Goal: Transaction & Acquisition: Purchase product/service

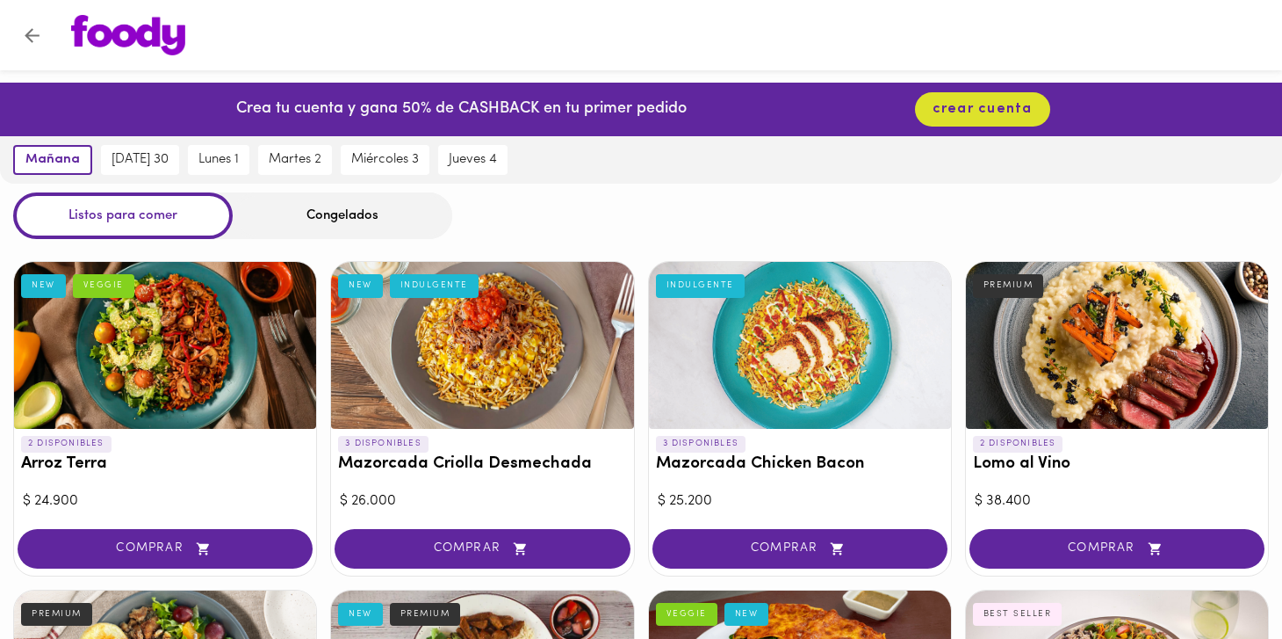
click at [644, 195] on div "Listos para comer Congelados" at bounding box center [641, 215] width 1282 height 47
click at [224, 151] on button "lunes 1" at bounding box center [218, 160] width 61 height 30
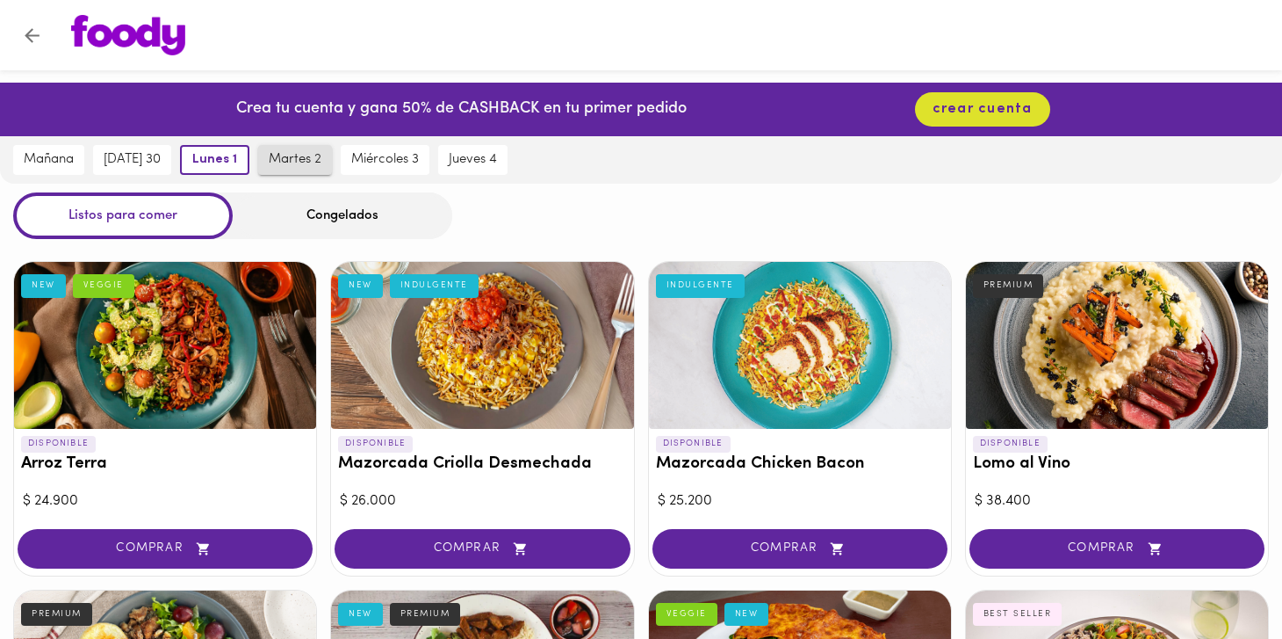
click at [314, 157] on span "martes 2" at bounding box center [295, 160] width 53 height 16
click at [386, 159] on span "miércoles 3" at bounding box center [386, 160] width 68 height 16
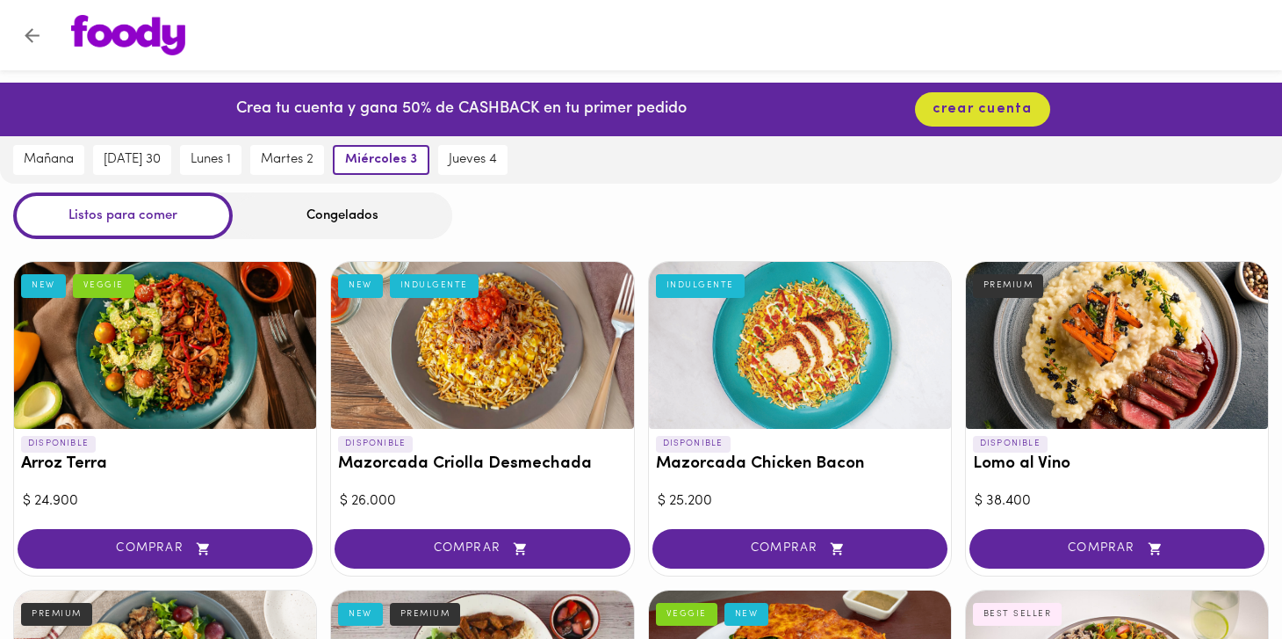
click at [494, 143] on div "jueves 4" at bounding box center [473, 159] width 78 height 47
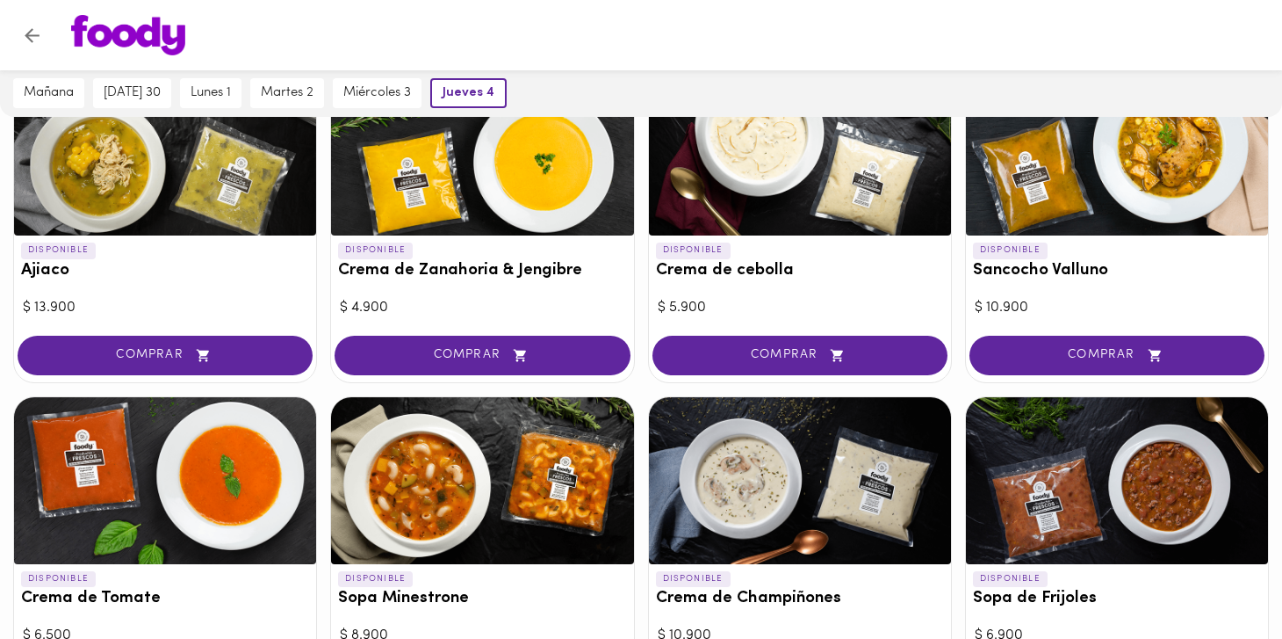
scroll to position [247, 0]
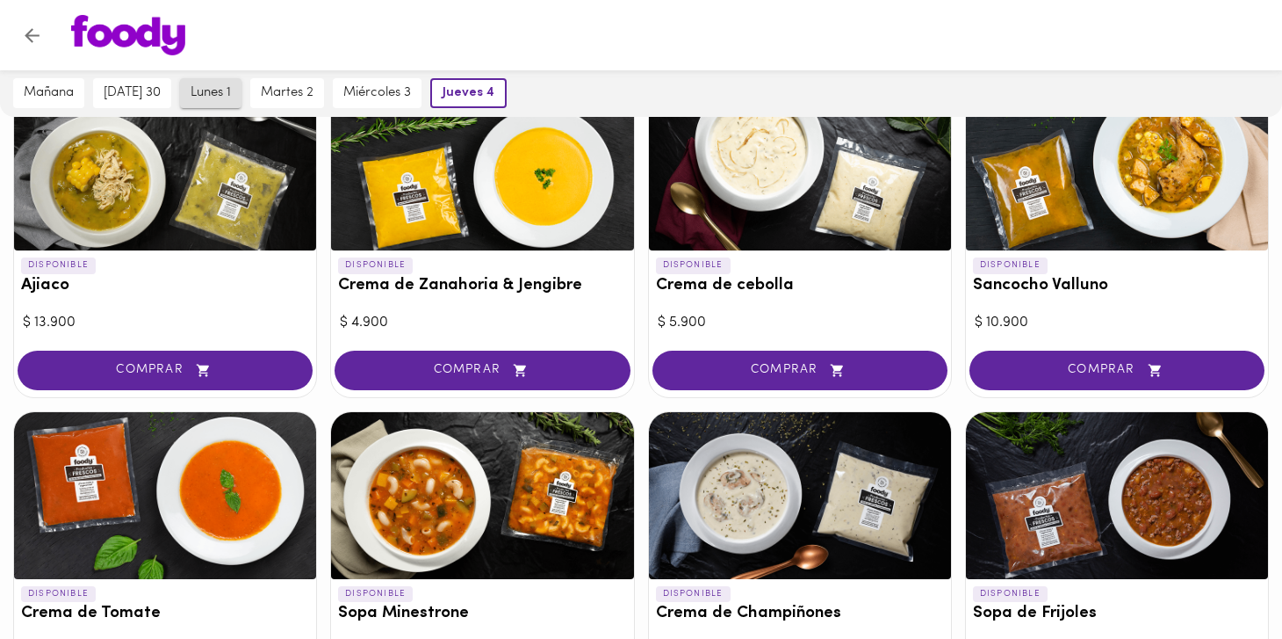
click at [213, 97] on span "lunes 1" at bounding box center [211, 93] width 40 height 16
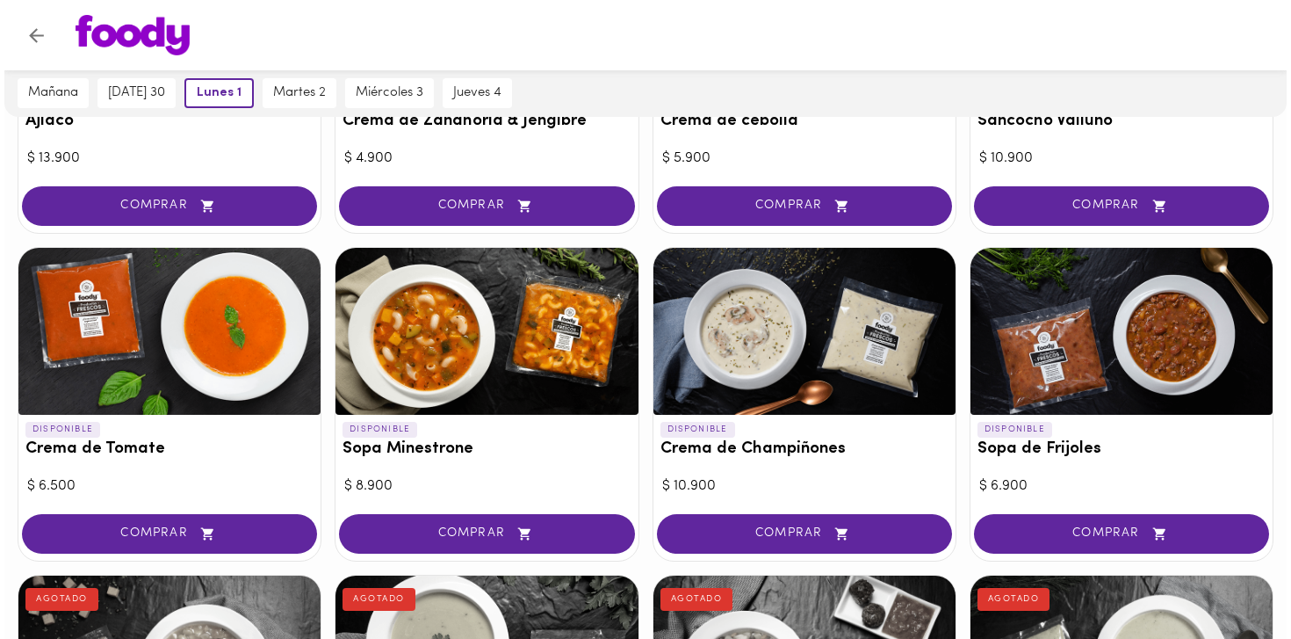
scroll to position [409, 0]
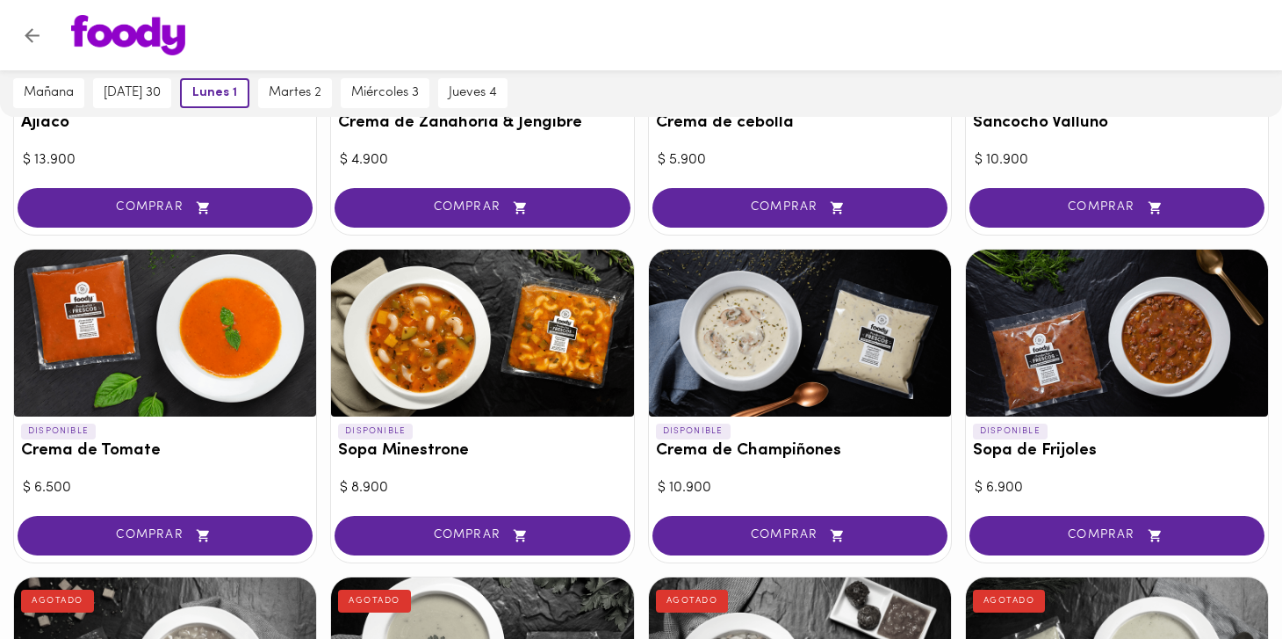
click at [863, 290] on div at bounding box center [800, 332] width 302 height 167
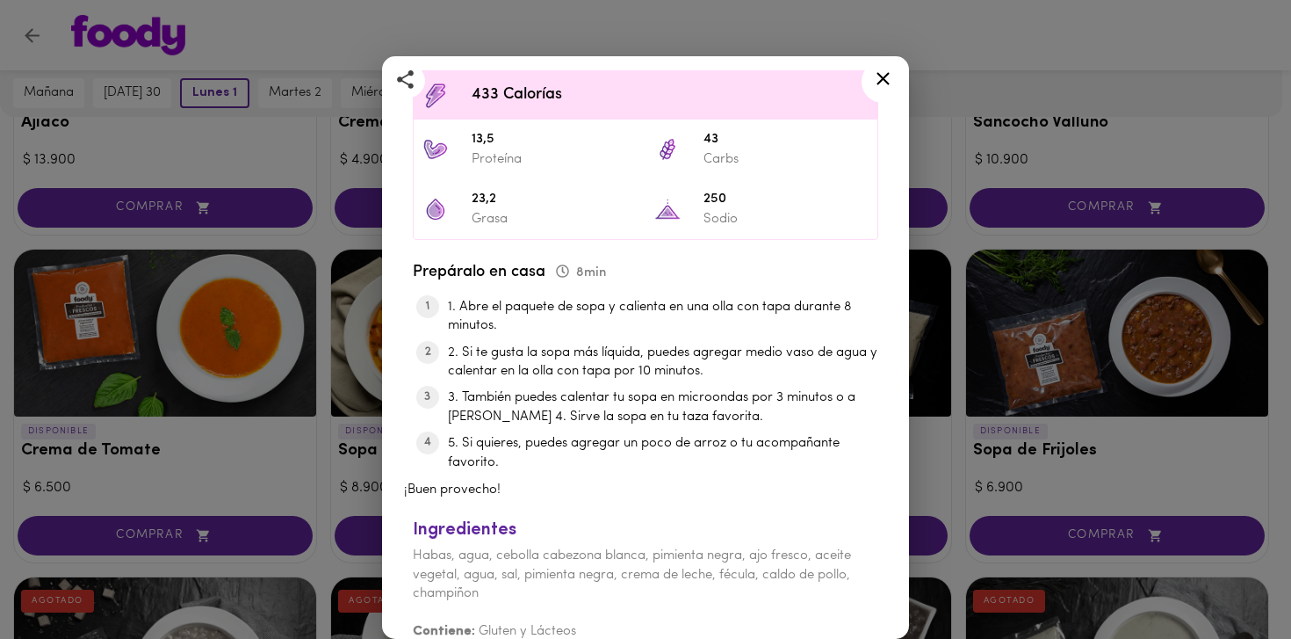
scroll to position [582, 0]
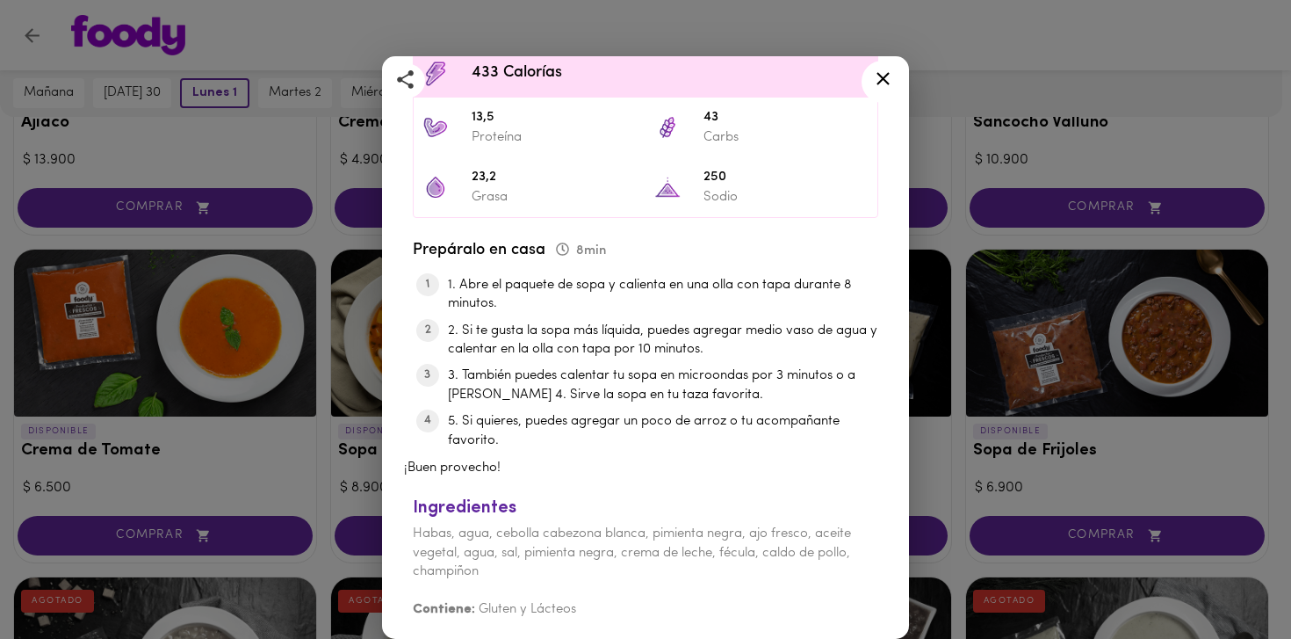
click at [317, 241] on div "Crema de Champiñones Casera de Mamá < 550 Calorías 1 porción 300 g 8 minutos Cr…" at bounding box center [645, 319] width 1291 height 639
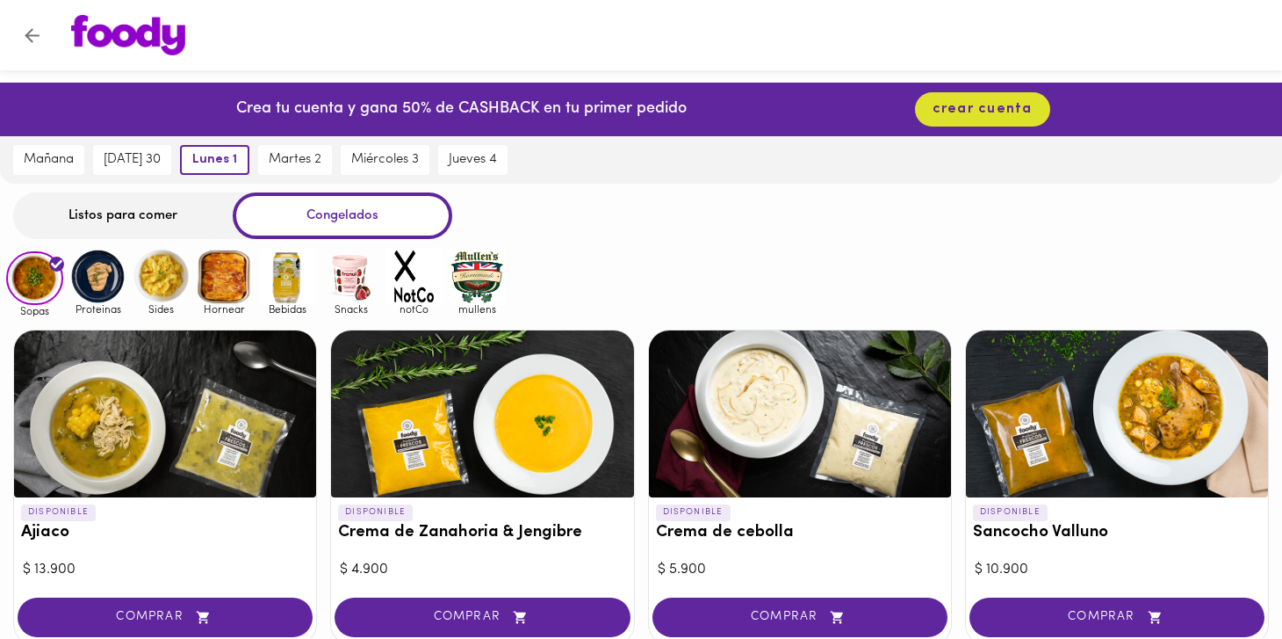
click at [232, 273] on img at bounding box center [224, 276] width 57 height 57
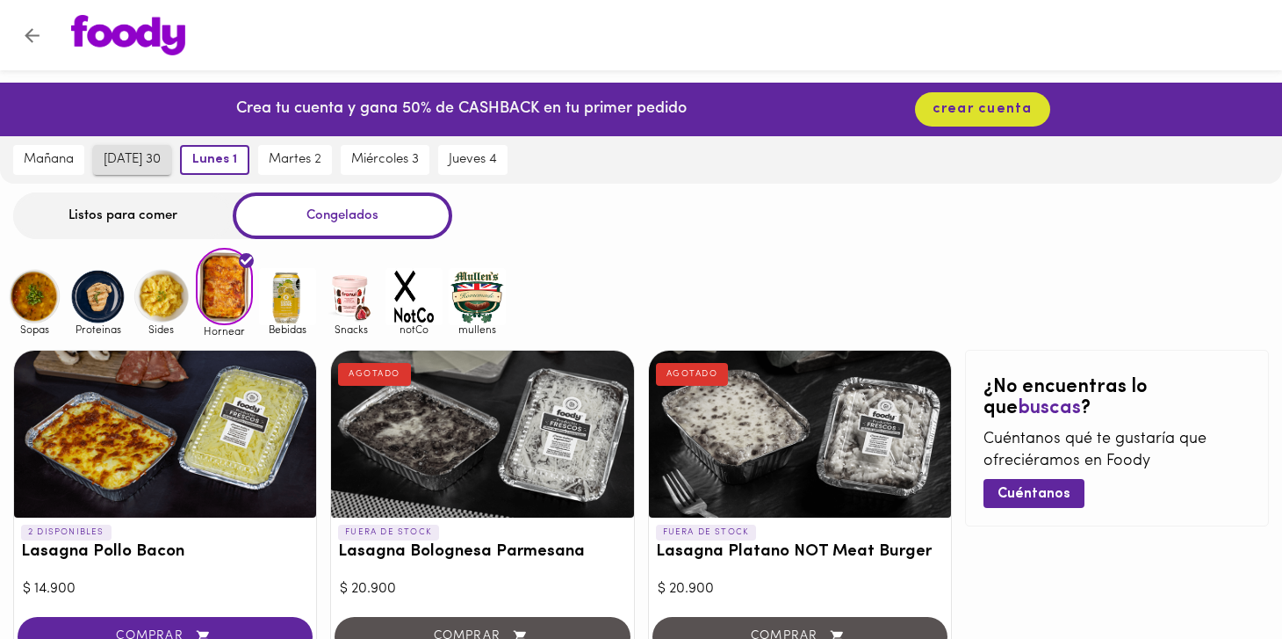
click at [156, 152] on span "[DATE] 30" at bounding box center [132, 160] width 57 height 16
click at [472, 161] on span "jueves 4" at bounding box center [472, 160] width 48 height 16
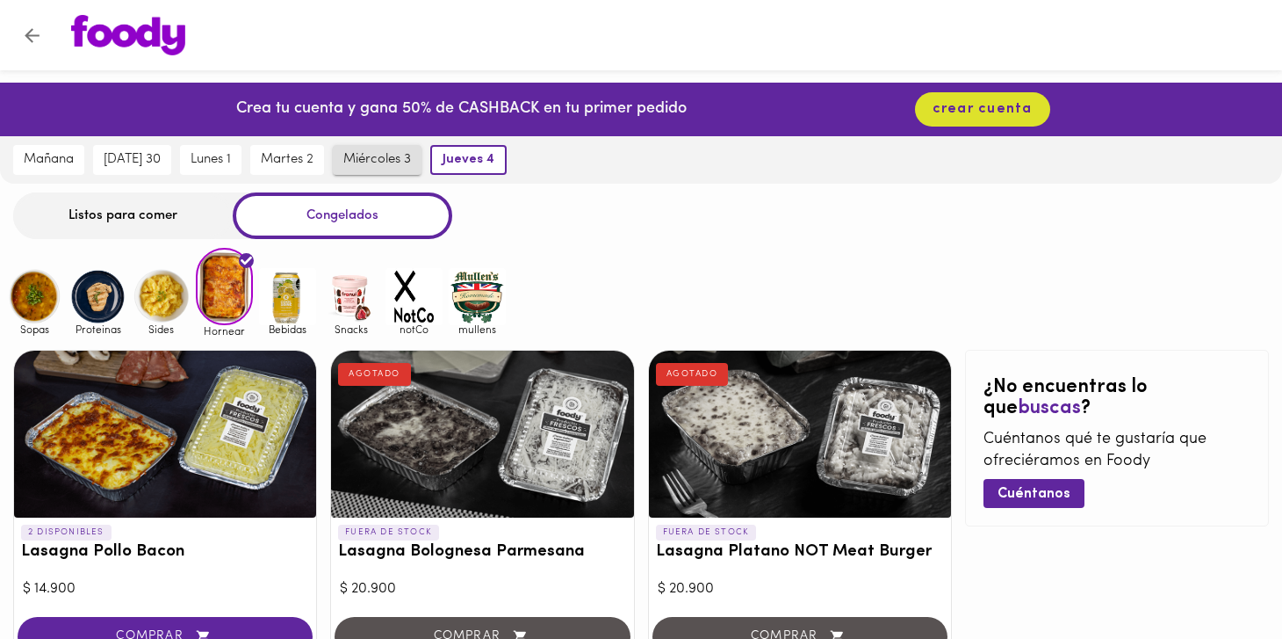
click at [393, 170] on button "miércoles 3" at bounding box center [377, 160] width 89 height 30
click at [40, 167] on span "mañana" at bounding box center [49, 160] width 50 height 16
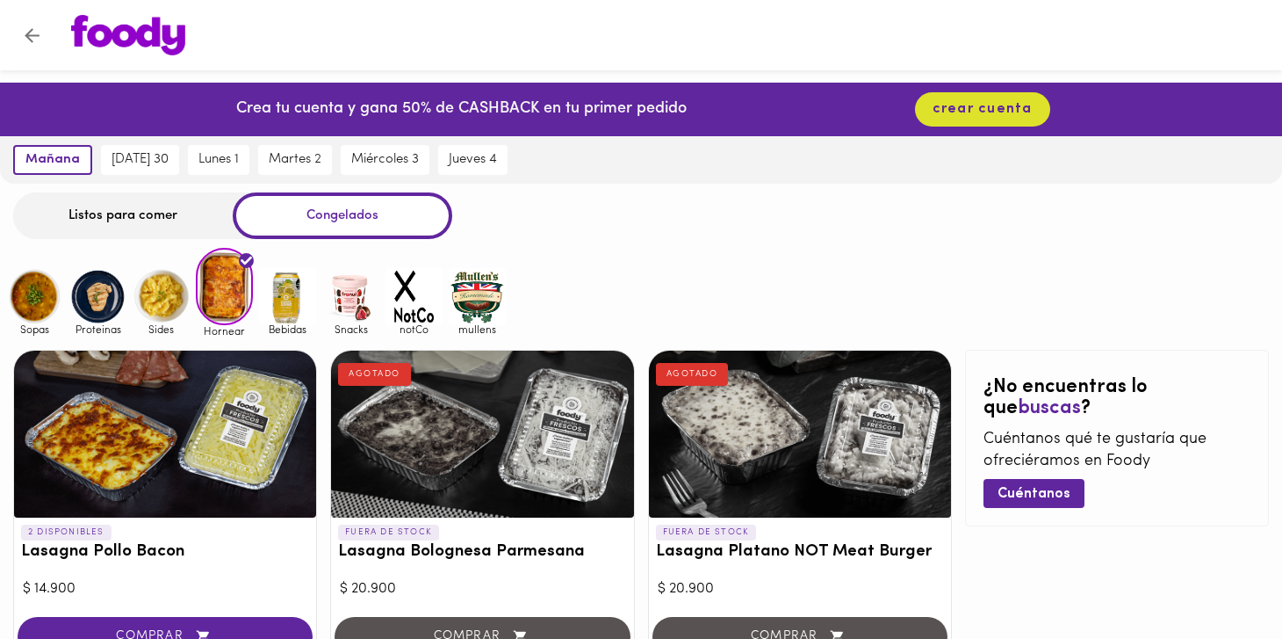
click at [113, 231] on div "Listos para comer" at bounding box center [123, 215] width 220 height 47
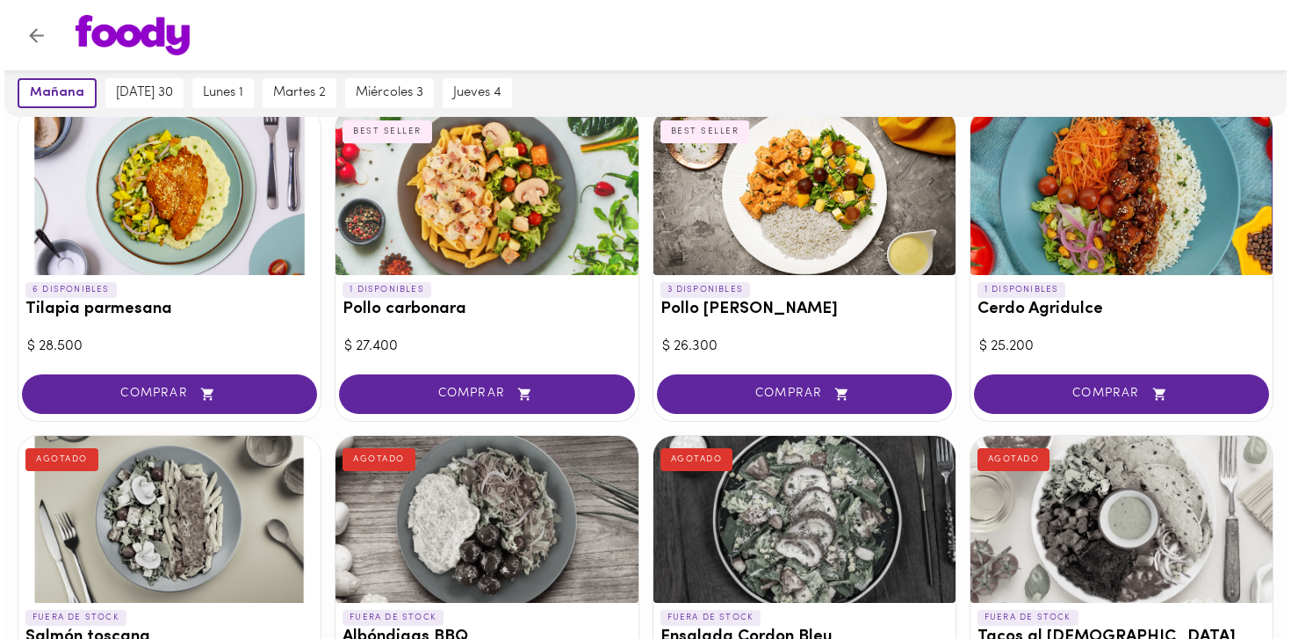
scroll to position [1472, 0]
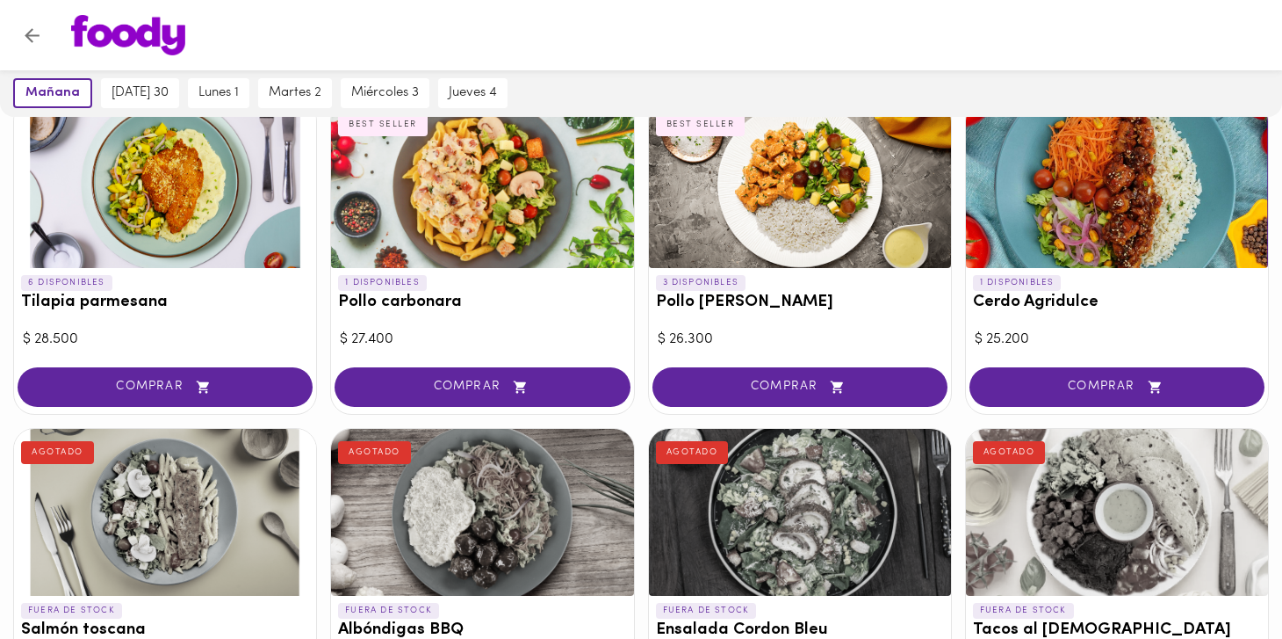
click at [170, 227] on div at bounding box center [165, 184] width 302 height 167
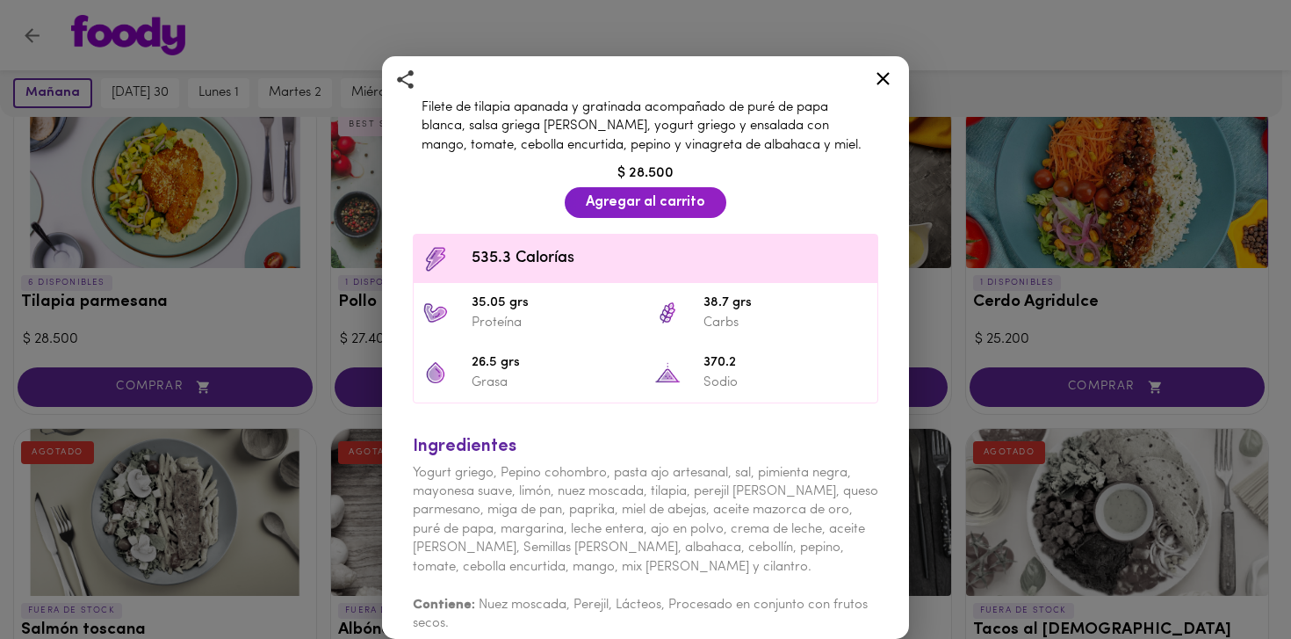
scroll to position [371, 0]
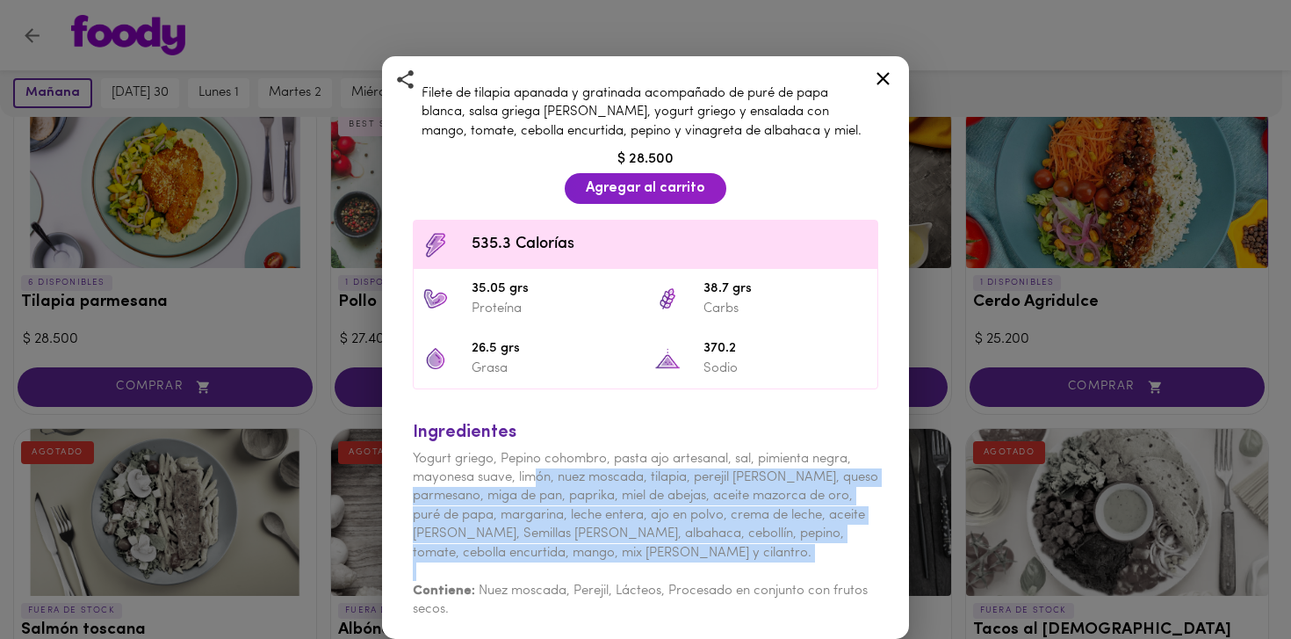
drag, startPoint x: 541, startPoint y: 476, endPoint x: 679, endPoint y: 558, distance: 160.3
click at [679, 558] on div "Ingredientes Yogurt griego, Pepino cohombro, pasta ajo artesanal, sal, pimienta…" at bounding box center [645, 515] width 483 height 226
click at [800, 546] on div "Ingredientes Yogurt griego, Pepino cohombro, pasta ajo artesanal, sal, pimienta…" at bounding box center [645, 515] width 483 height 226
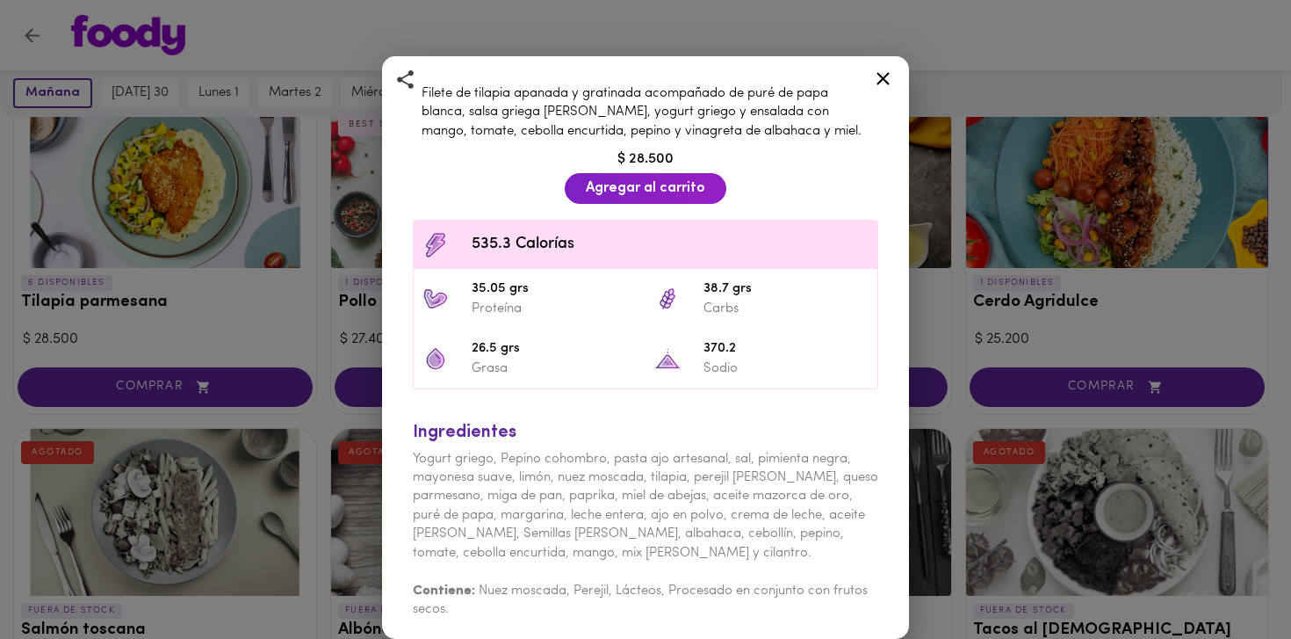
click at [957, 369] on div "Tilapia parmesana Con salsa griega Filete de tilapia apanada y gratinada acompa…" at bounding box center [645, 319] width 1291 height 639
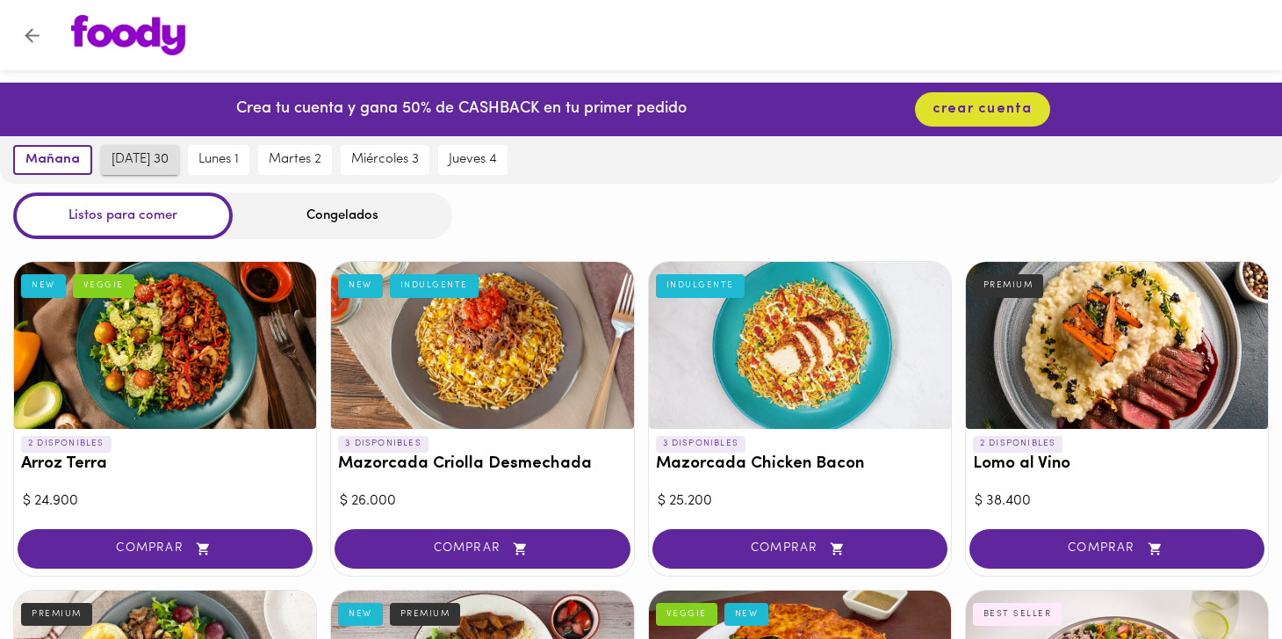
click at [143, 167] on span "[DATE] 30" at bounding box center [140, 160] width 57 height 16
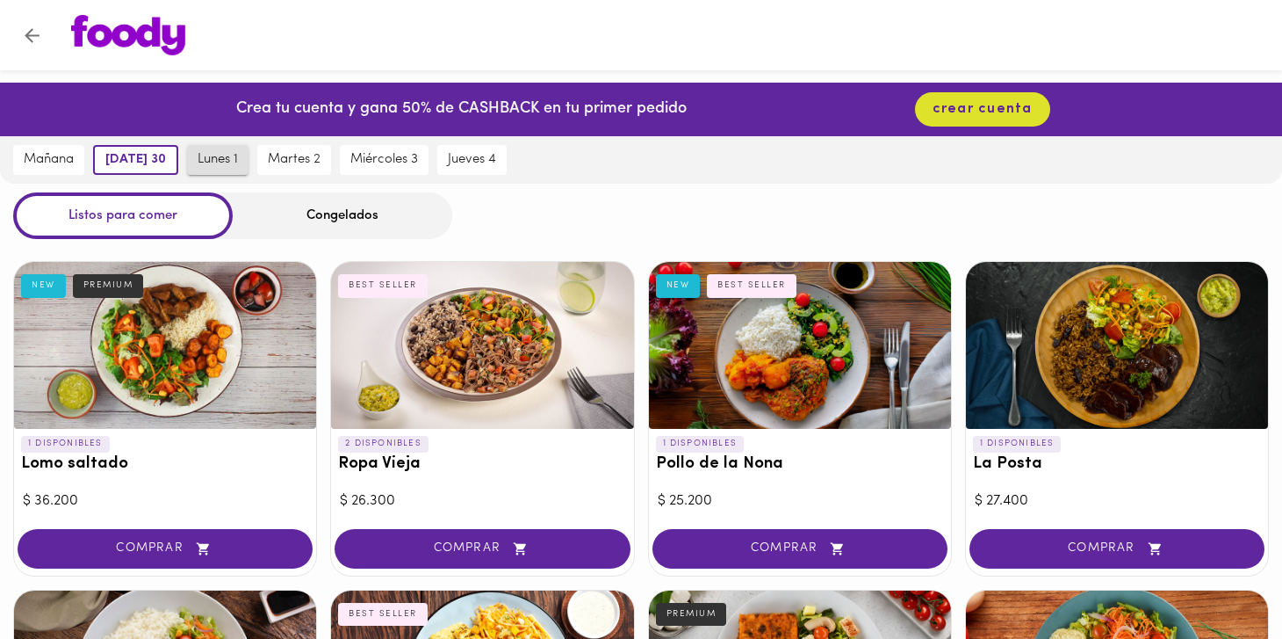
click at [207, 162] on span "lunes 1" at bounding box center [218, 160] width 40 height 16
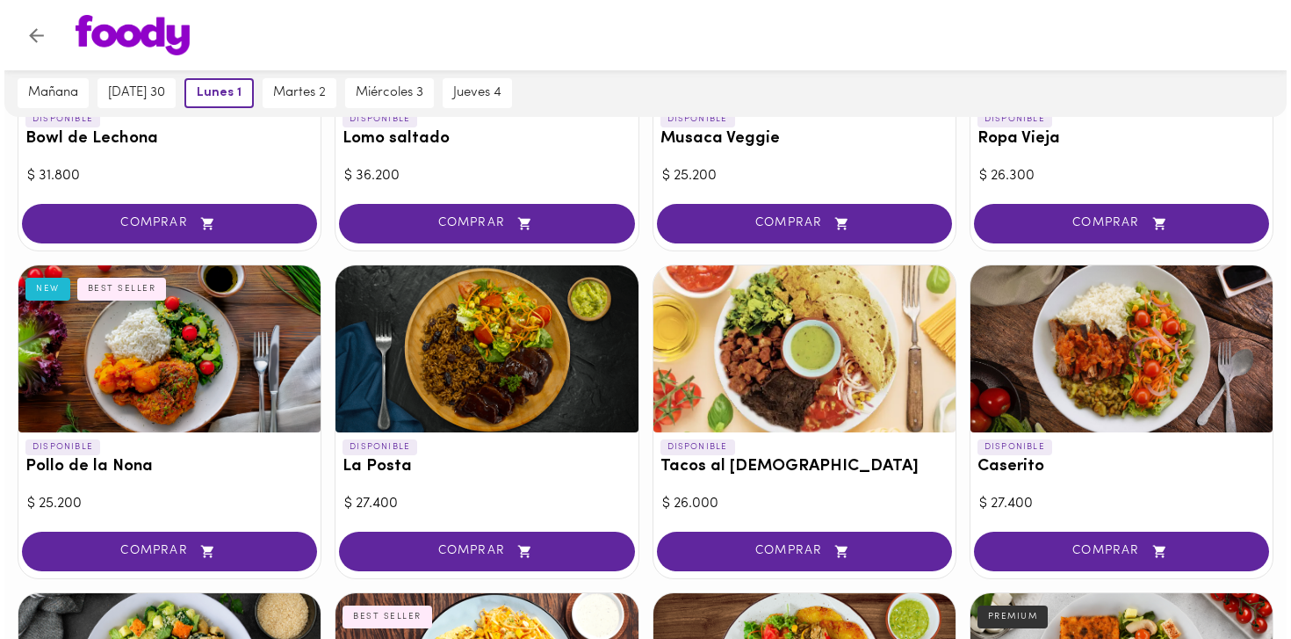
scroll to position [651, 0]
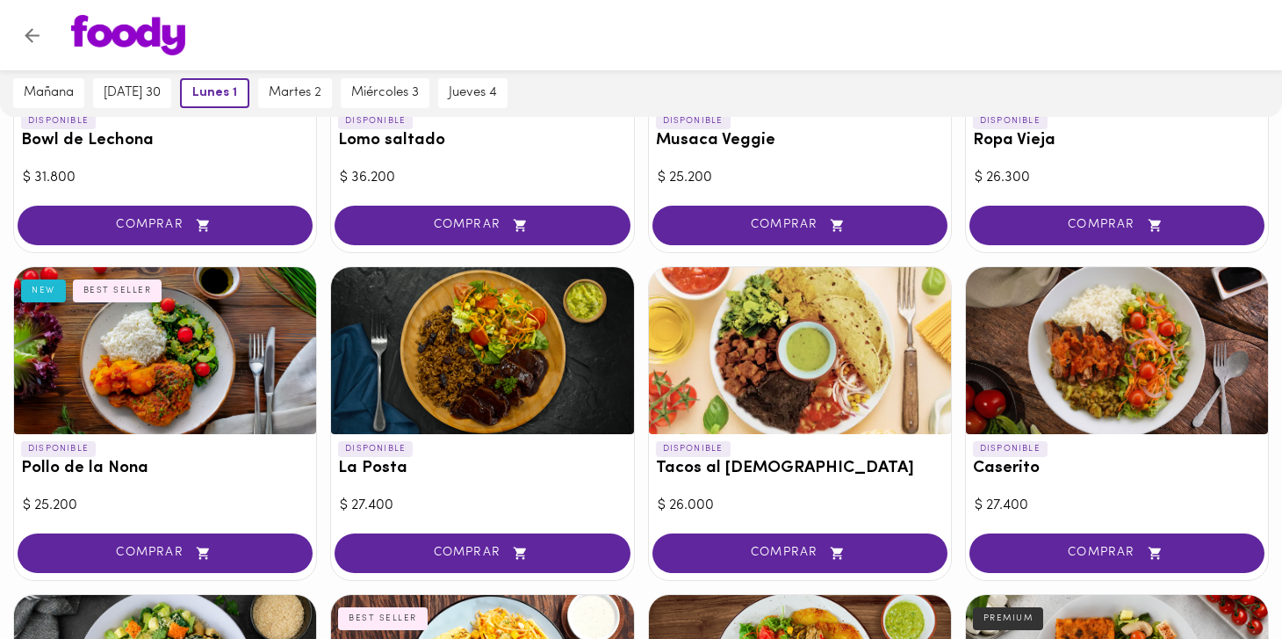
click at [497, 366] on div at bounding box center [482, 350] width 302 height 167
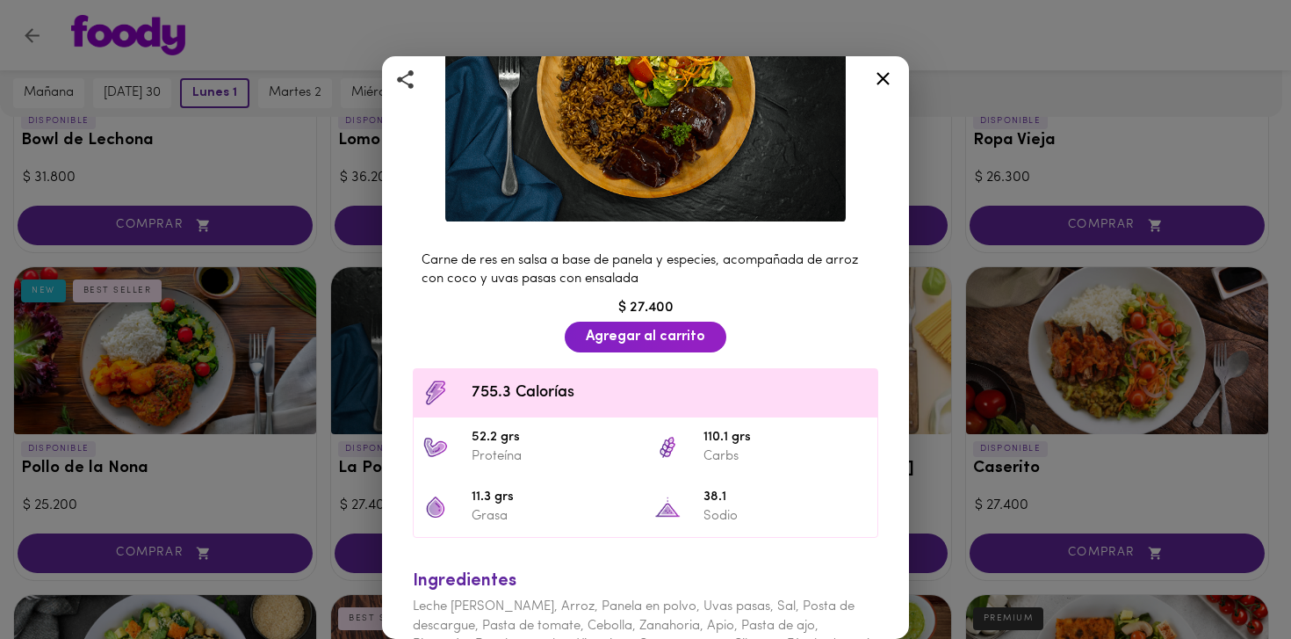
scroll to position [317, 0]
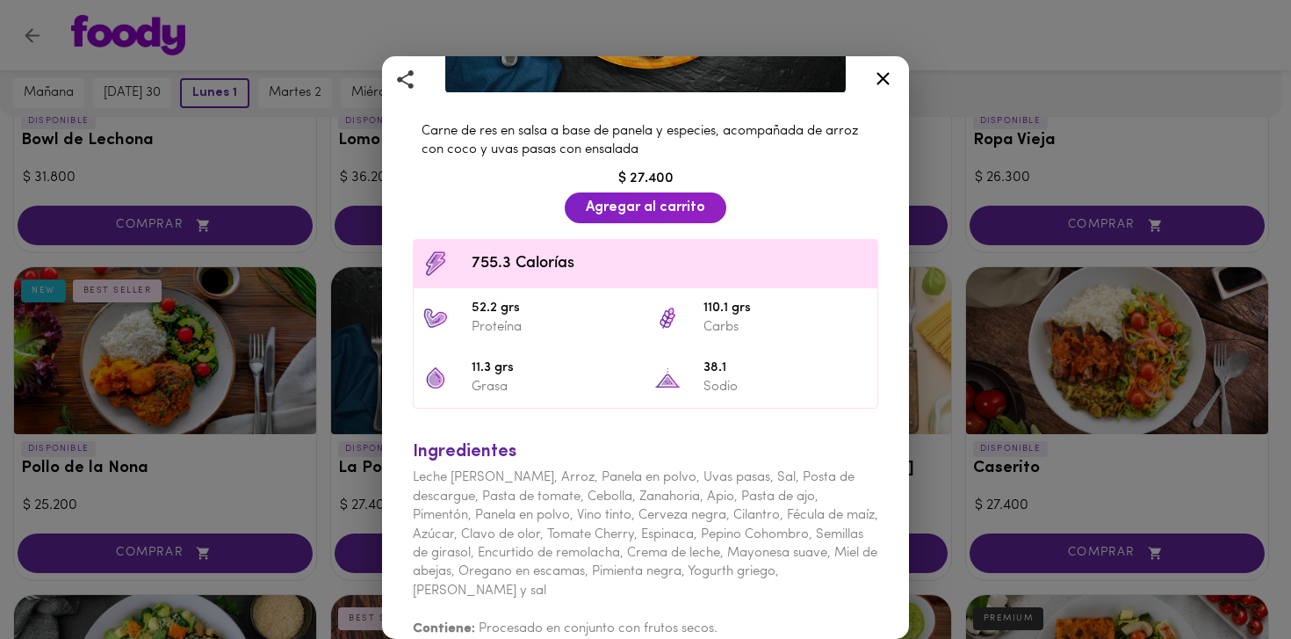
click at [1028, 114] on div "La Posta con Arroz [PERSON_NAME] Artesanal Carne de res en salsa a base de pane…" at bounding box center [645, 319] width 1291 height 639
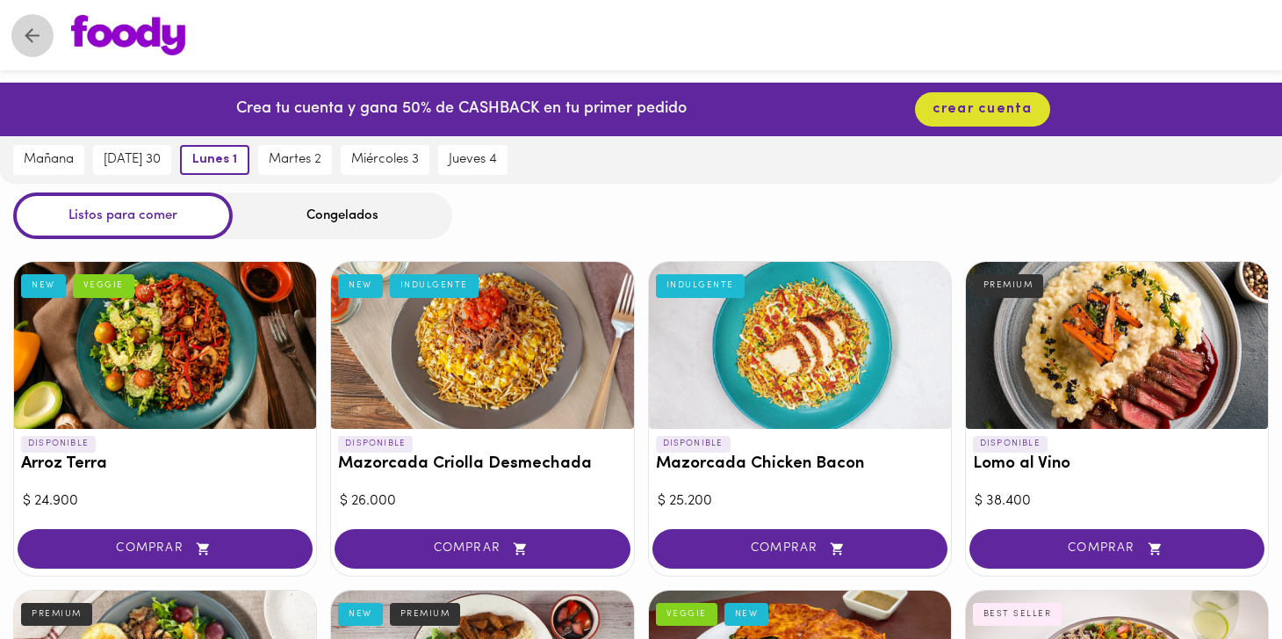
click at [30, 39] on icon "Volver" at bounding box center [32, 35] width 15 height 15
click at [29, 32] on icon "Volver" at bounding box center [32, 35] width 15 height 15
click at [152, 36] on img at bounding box center [128, 35] width 114 height 40
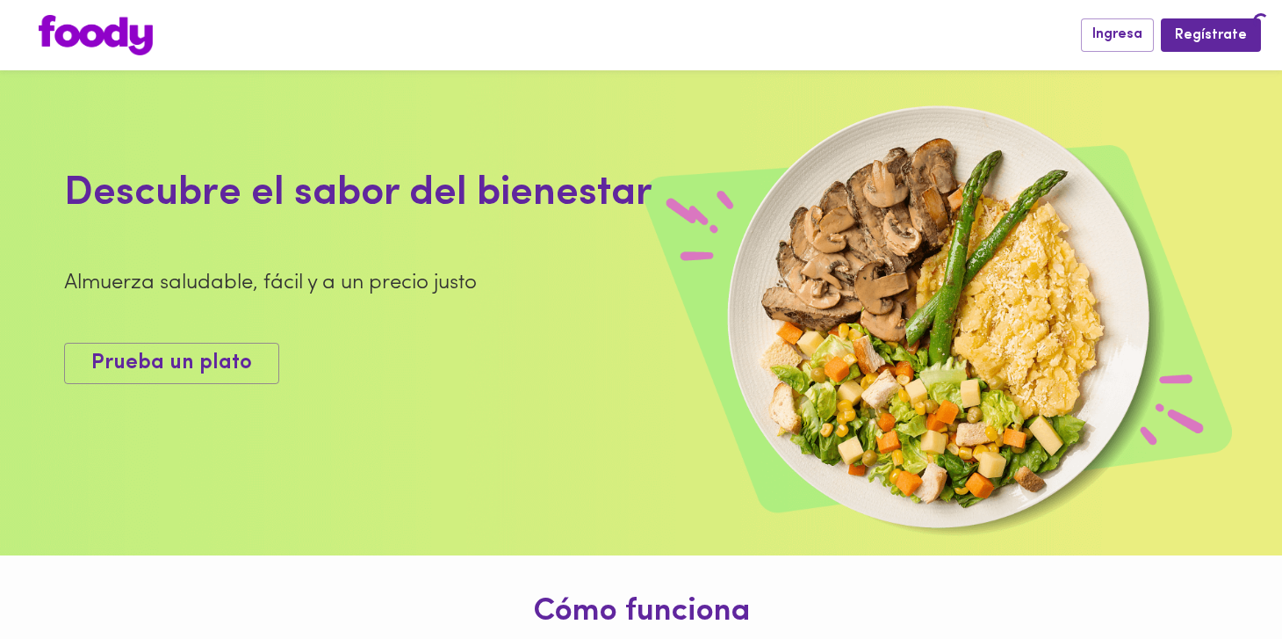
click at [152, 36] on img at bounding box center [96, 35] width 114 height 40
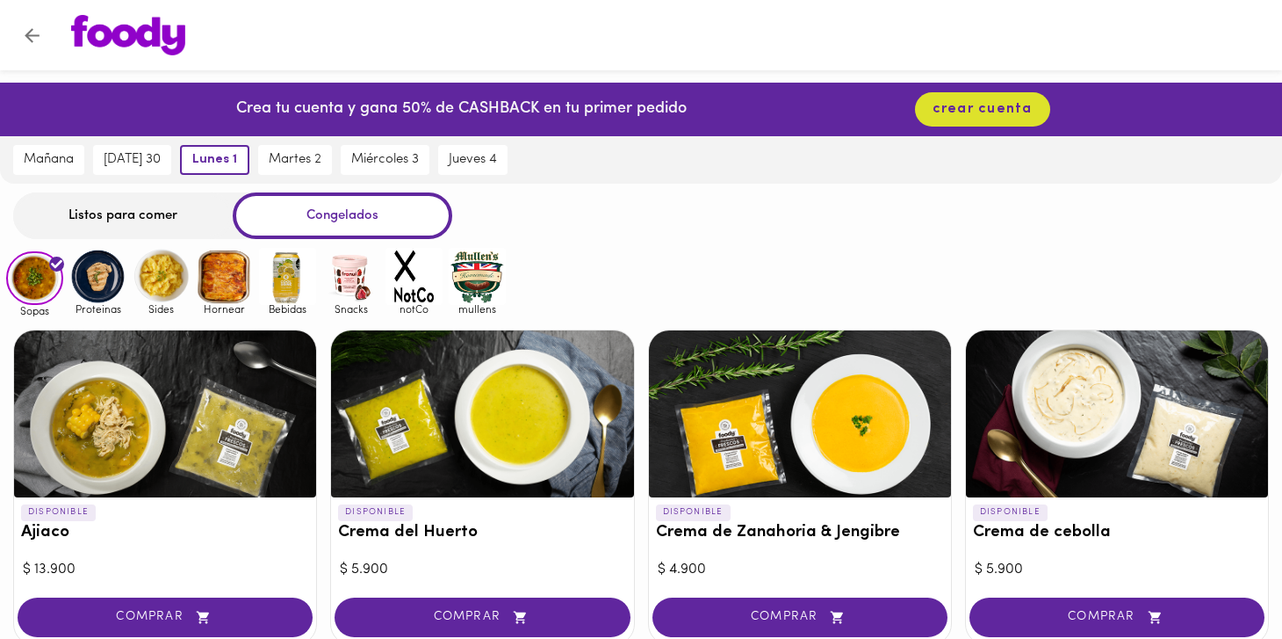
click at [181, 206] on div "Listos para comer" at bounding box center [123, 215] width 220 height 47
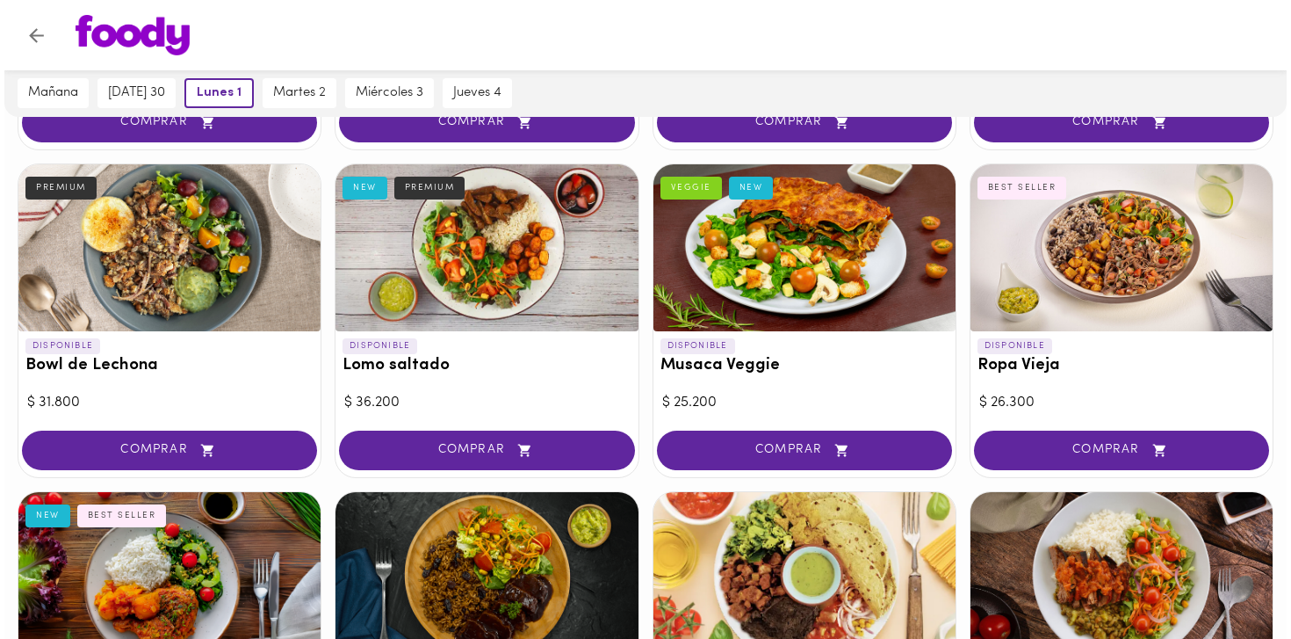
scroll to position [430, 0]
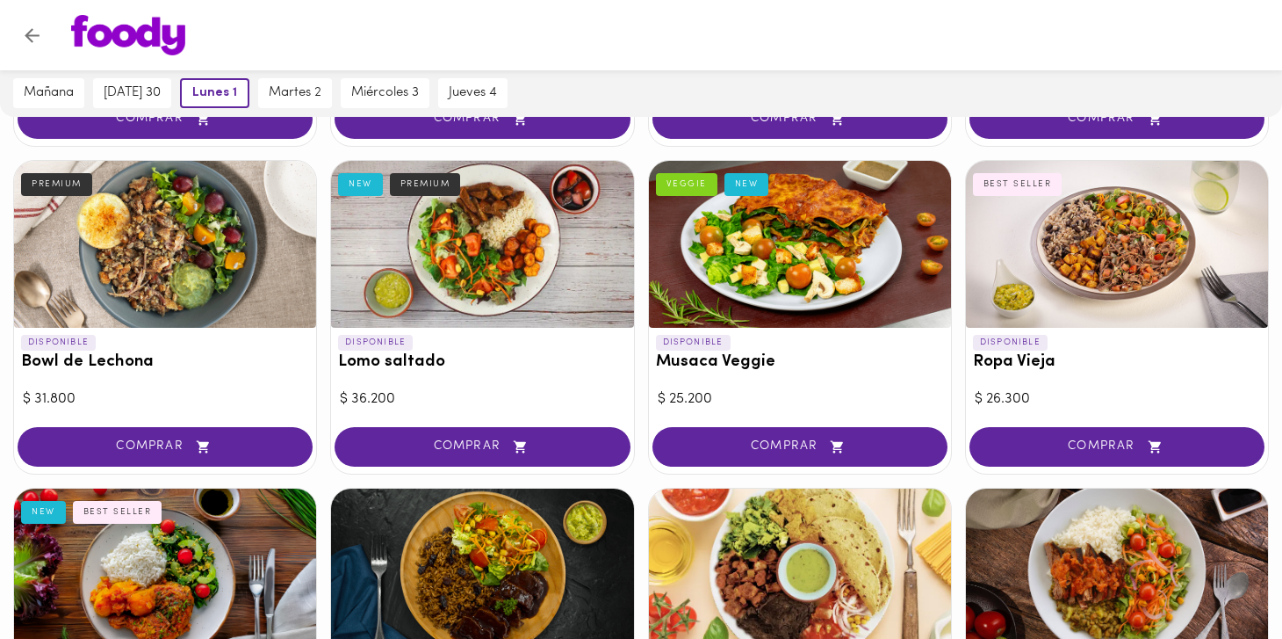
click at [1164, 209] on div at bounding box center [1117, 244] width 302 height 167
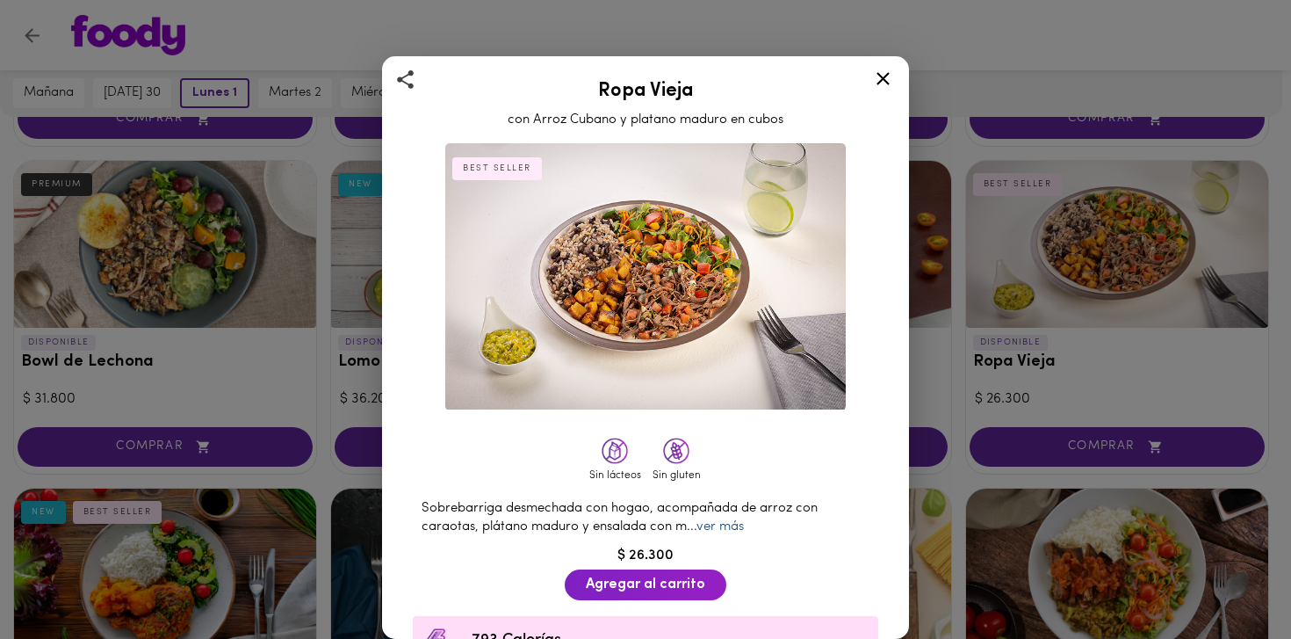
click at [733, 523] on link "ver más" at bounding box center [720, 526] width 47 height 13
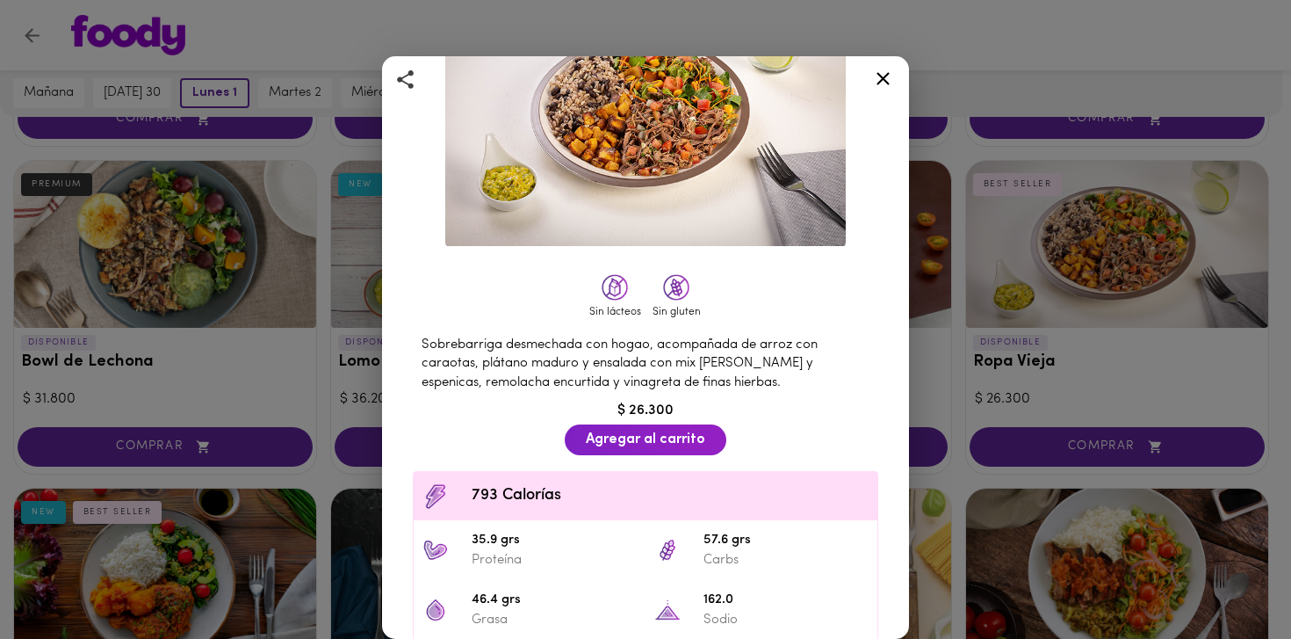
scroll to position [283, 0]
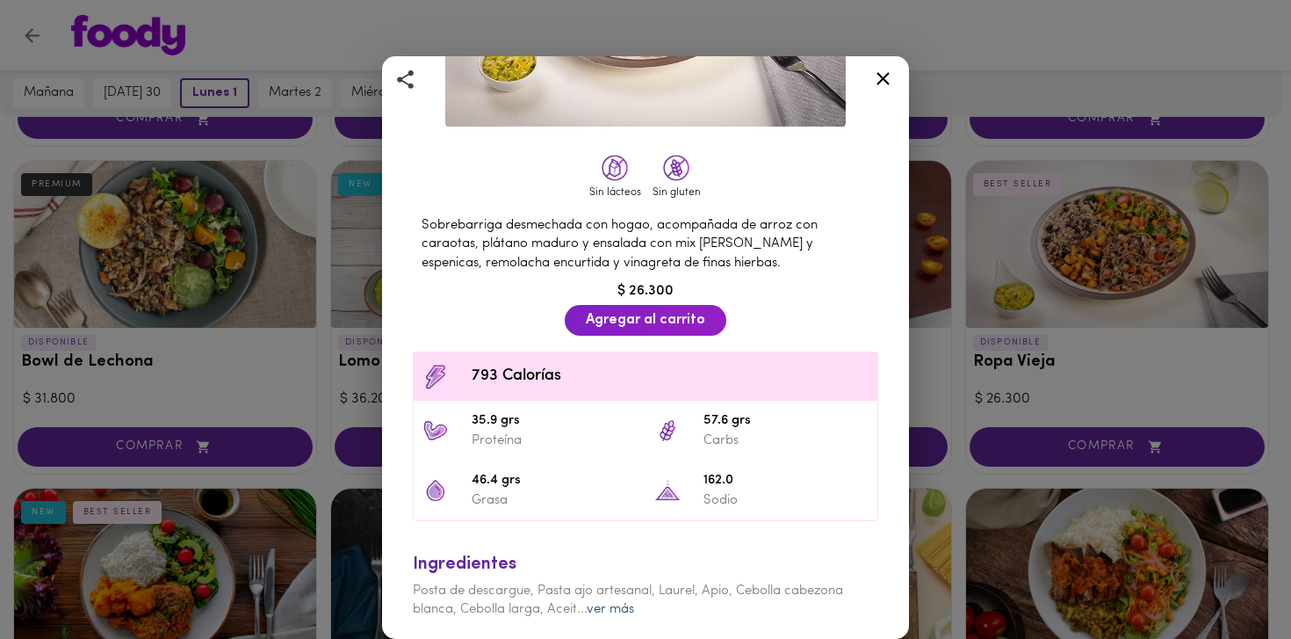
click at [608, 606] on link "ver más" at bounding box center [610, 609] width 47 height 13
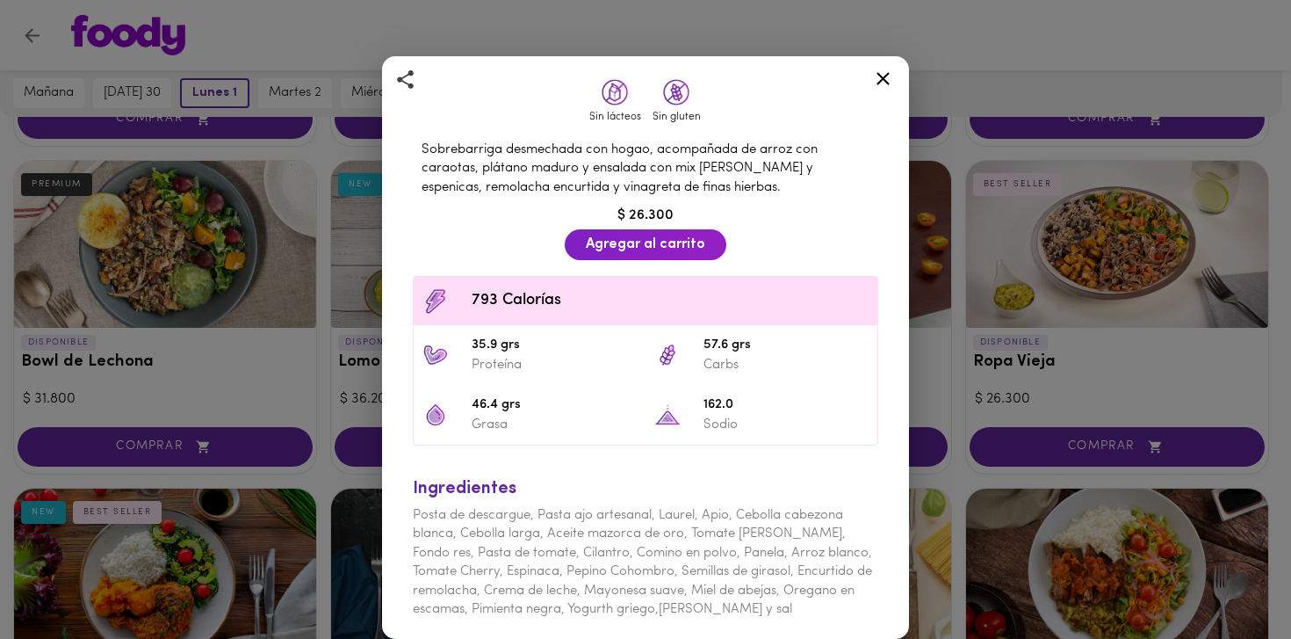
click at [888, 83] on icon at bounding box center [883, 78] width 13 height 13
